Goal: Transaction & Acquisition: Purchase product/service

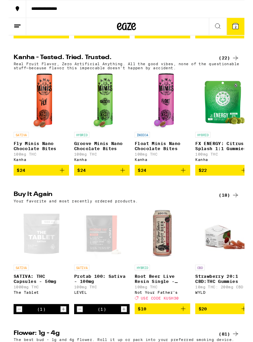
scroll to position [306, 0]
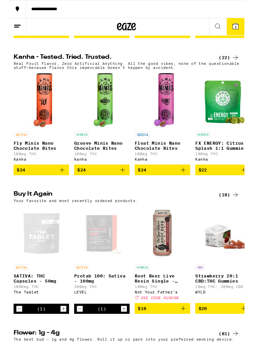
click at [0, 313] on div "SATIVA SATIVA: THC Capsules - 50mg 1000mg THC The Tablet (1) SATIVA Protab 100:…" at bounding box center [126, 279] width 253 height 116
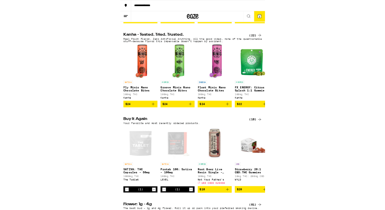
scroll to position [436, 0]
